Goal: Task Accomplishment & Management: Use online tool/utility

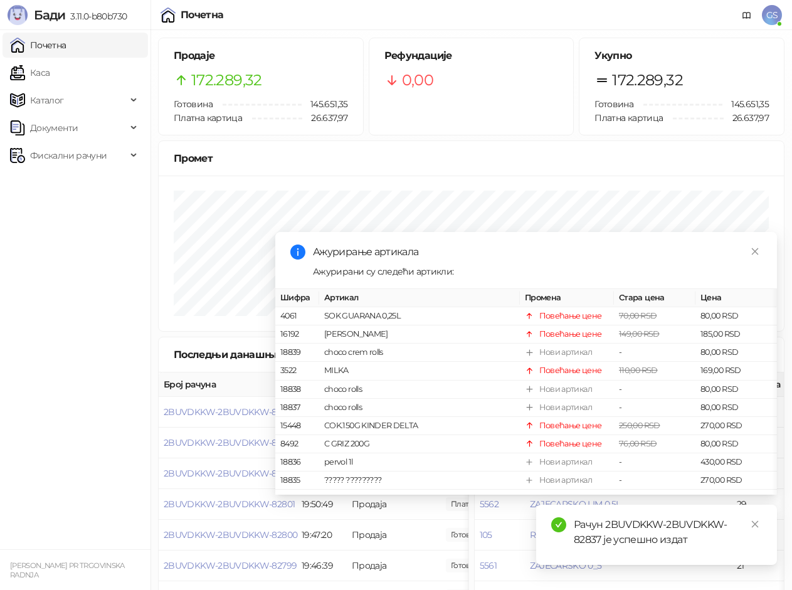
drag, startPoint x: 97, startPoint y: 47, endPoint x: 74, endPoint y: 68, distance: 30.6
click at [66, 48] on link "Почетна" at bounding box center [38, 45] width 56 height 25
click at [50, 70] on link "Каса" at bounding box center [30, 72] width 40 height 25
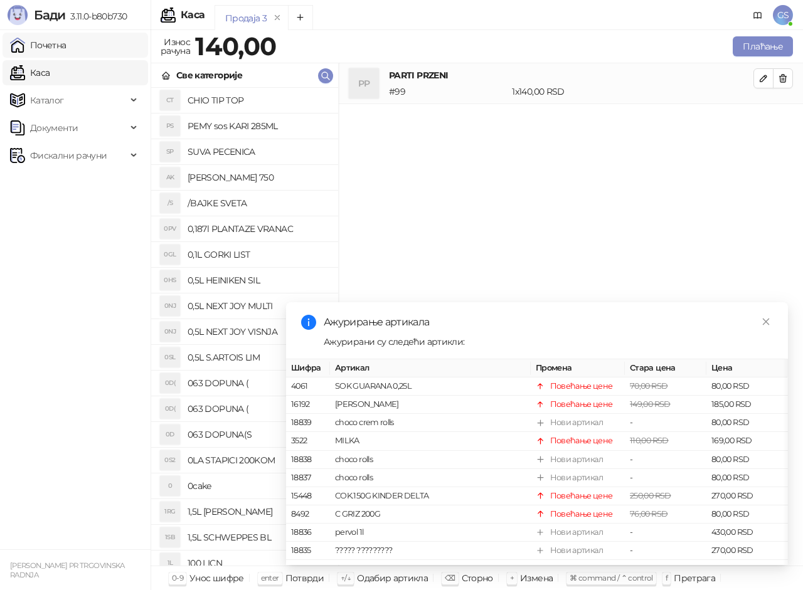
click at [66, 49] on link "Почетна" at bounding box center [38, 45] width 56 height 25
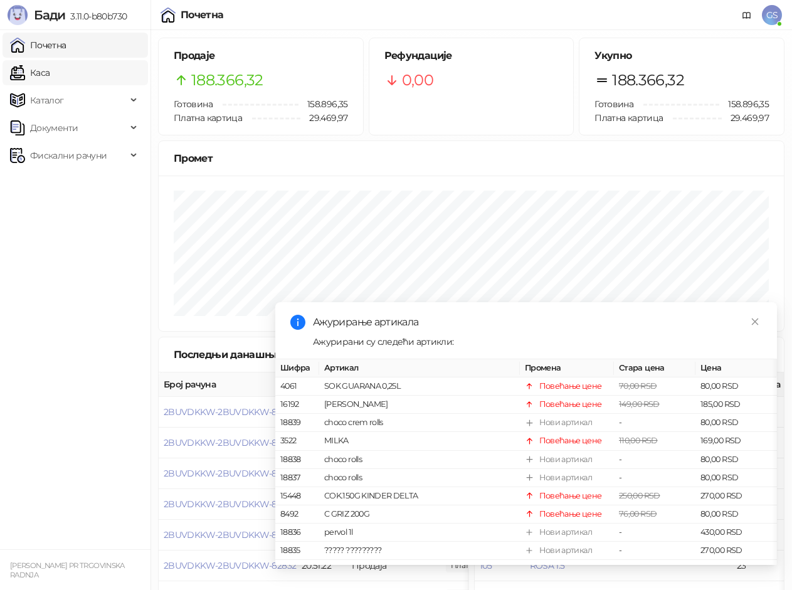
click at [50, 75] on link "Каса" at bounding box center [30, 72] width 40 height 25
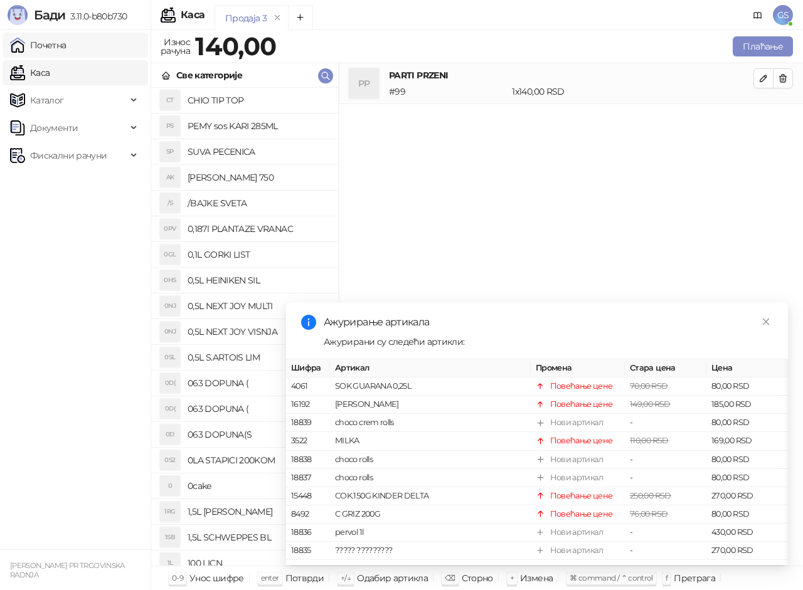
click at [66, 50] on link "Почетна" at bounding box center [38, 45] width 56 height 25
